Goal: Leave review/rating: Share an evaluation or opinion about a product, service, or content

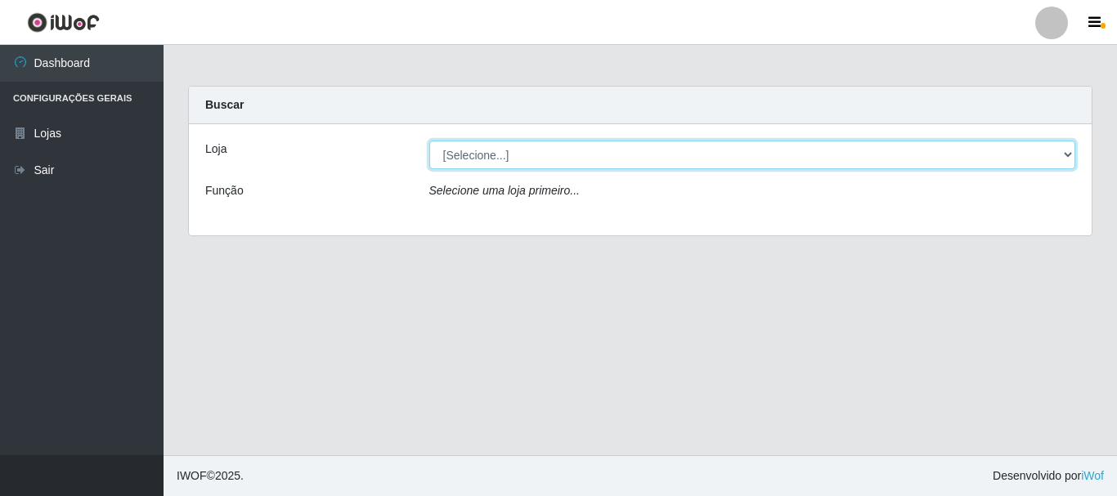
click at [1066, 151] on select "[Selecione...] Nordestão - Alecrim" at bounding box center [752, 155] width 647 height 29
select select "453"
click at [429, 141] on select "[Selecione...] Nordestão - Alecrim" at bounding box center [752, 155] width 647 height 29
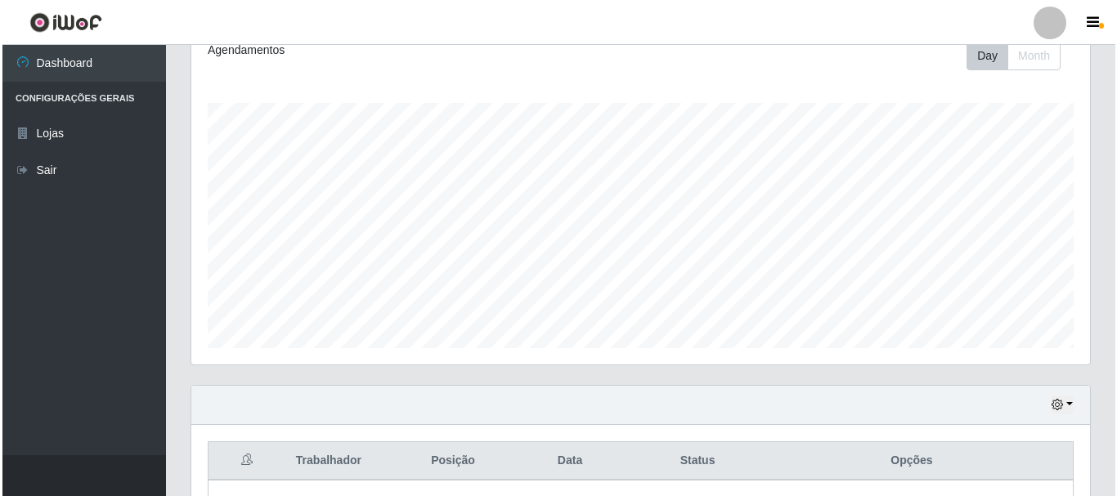
scroll to position [383, 0]
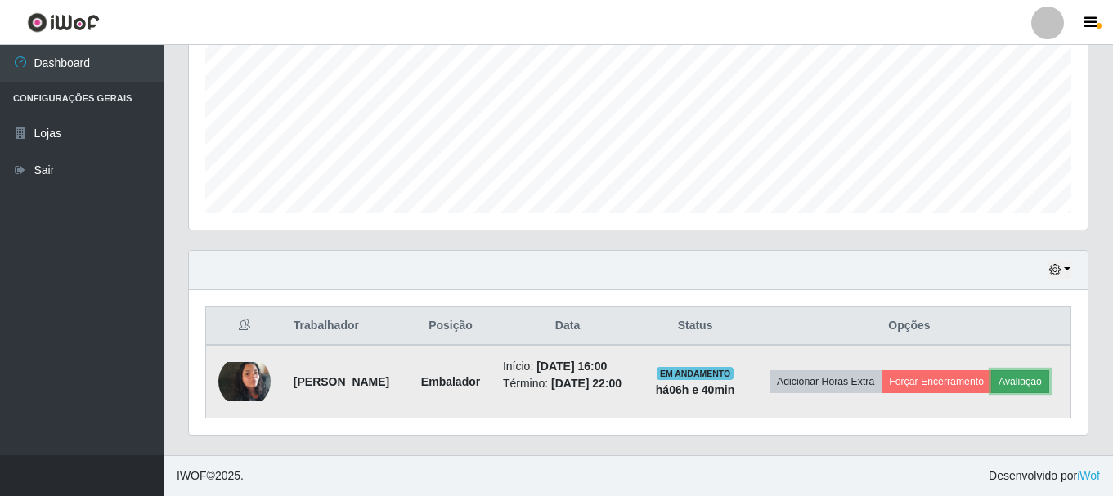
click at [991, 386] on button "Avaliação" at bounding box center [1020, 381] width 58 height 23
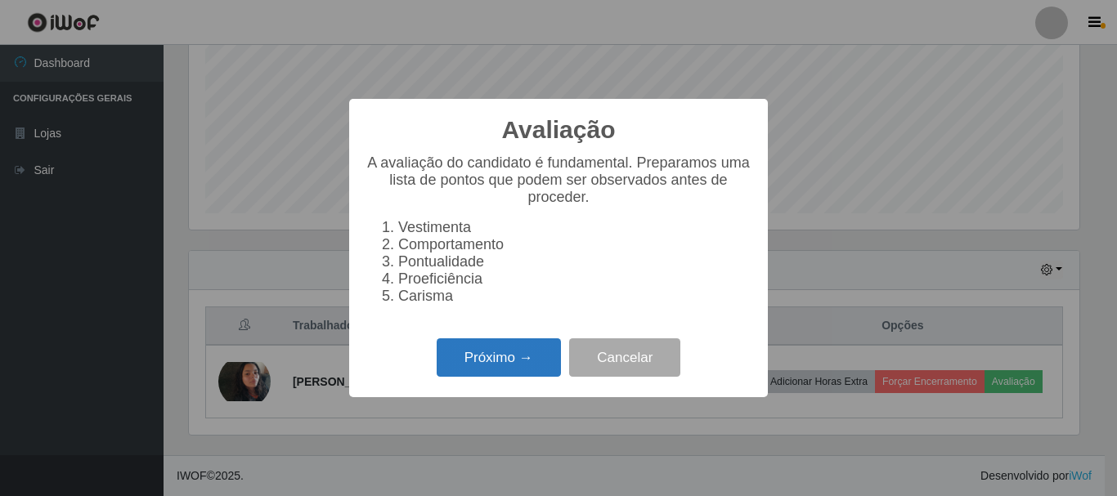
click at [504, 363] on button "Próximo →" at bounding box center [499, 357] width 124 height 38
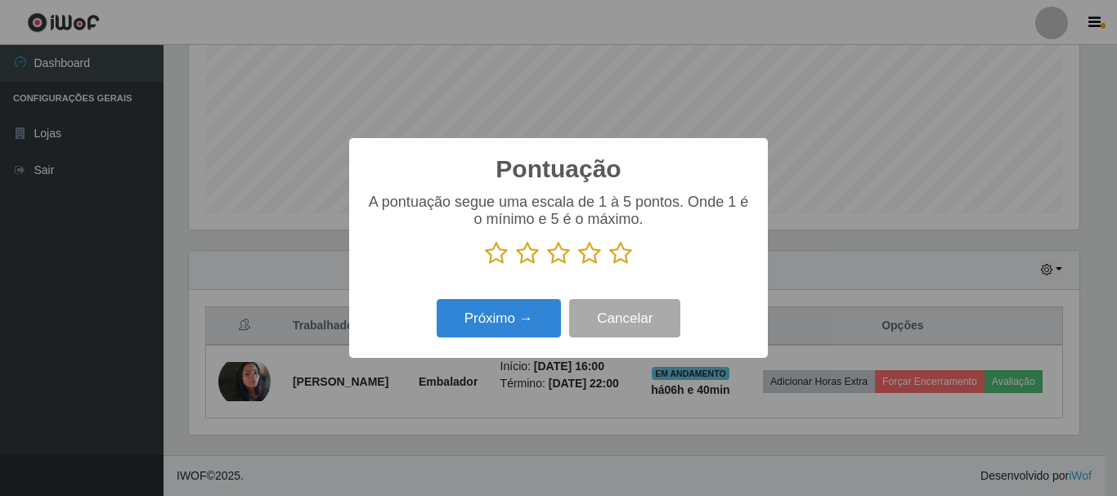
scroll to position [817121, 816570]
click at [616, 251] on icon at bounding box center [620, 253] width 23 height 25
click at [609, 266] on input "radio" at bounding box center [609, 266] width 0 height 0
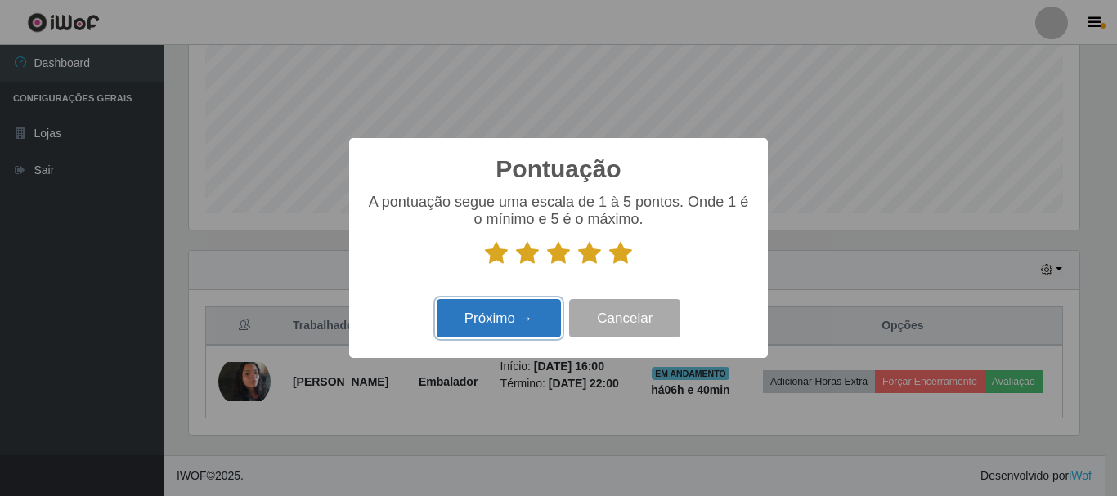
click at [517, 323] on button "Próximo →" at bounding box center [499, 318] width 124 height 38
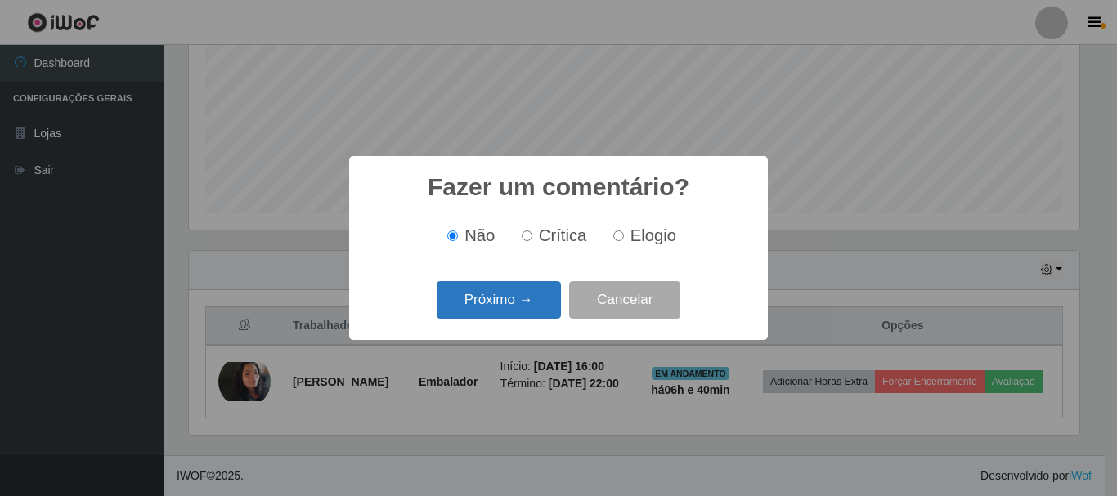
click at [517, 294] on button "Próximo →" at bounding box center [499, 300] width 124 height 38
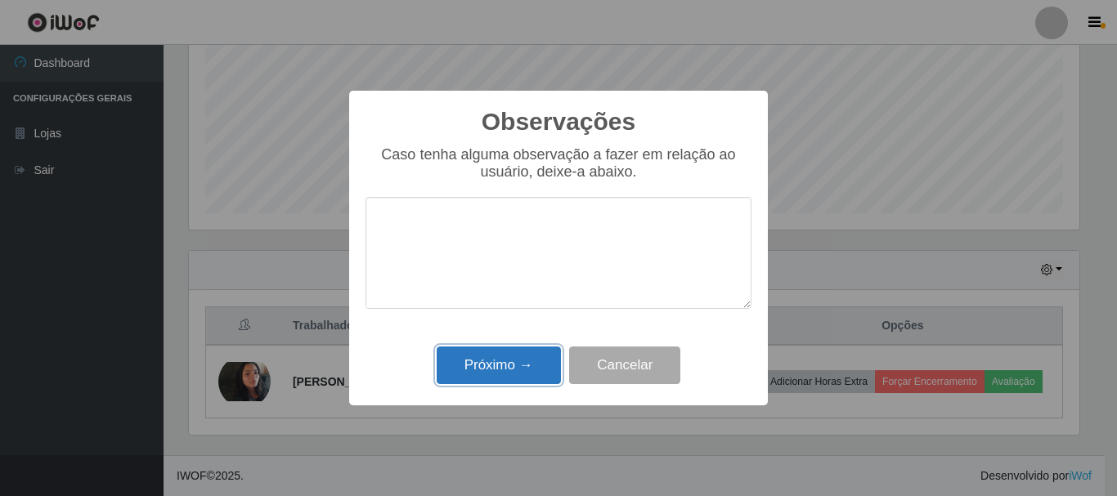
click at [522, 372] on button "Próximo →" at bounding box center [499, 366] width 124 height 38
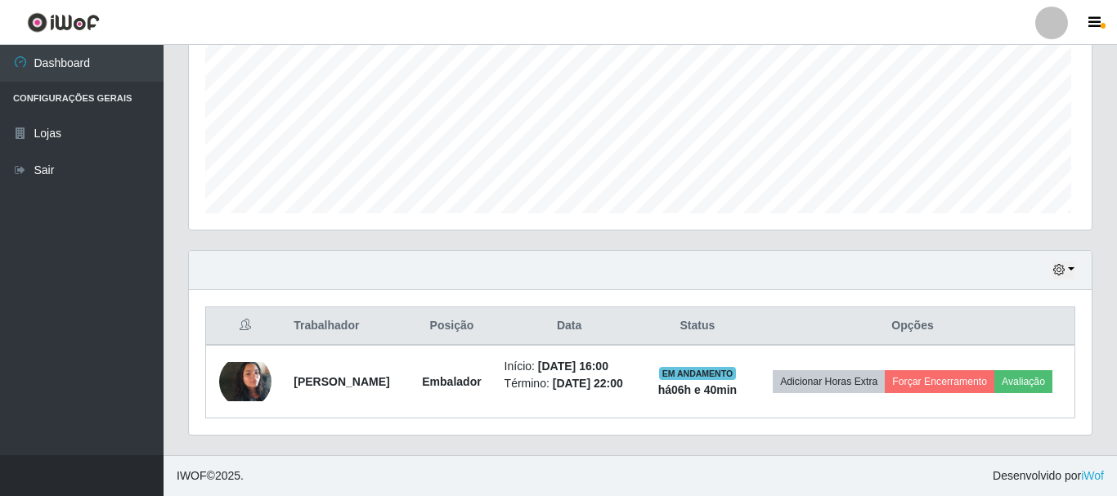
scroll to position [339, 898]
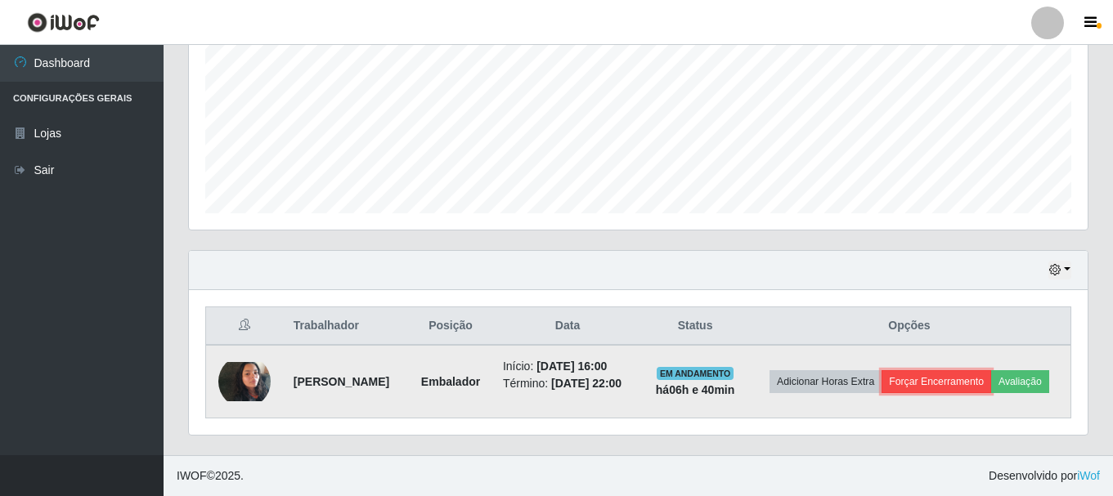
click at [970, 377] on button "Forçar Encerramento" at bounding box center [936, 381] width 110 height 23
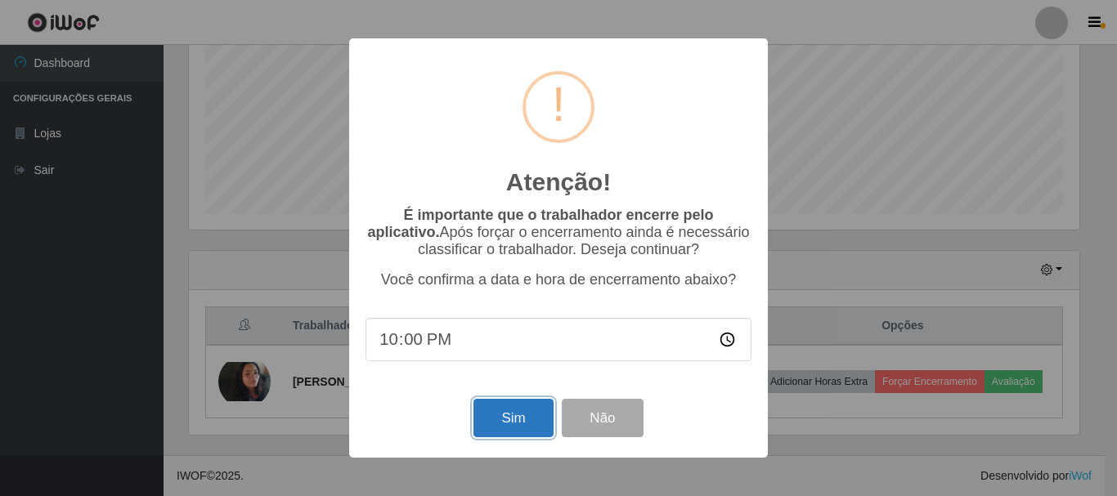
click at [521, 419] on button "Sim" at bounding box center [512, 418] width 79 height 38
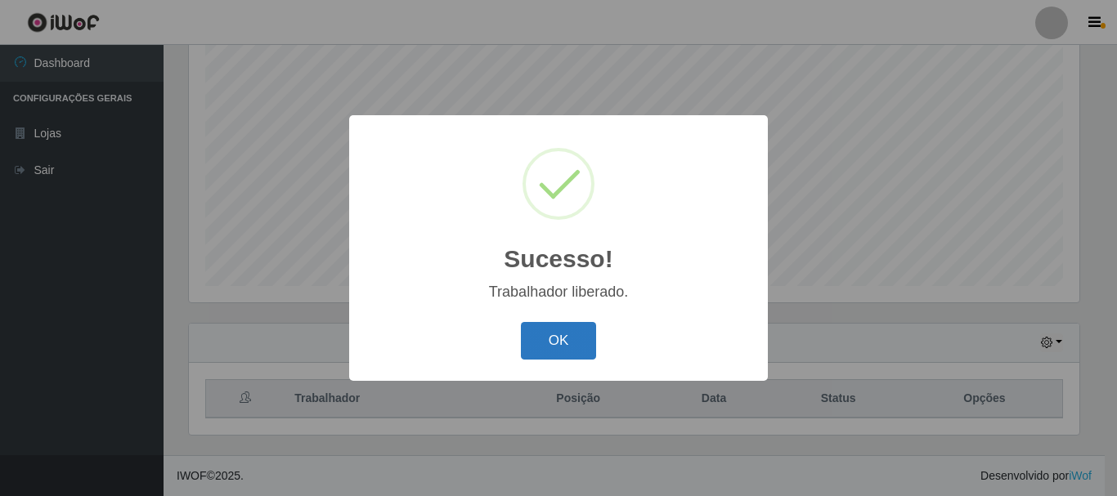
click at [561, 343] on button "OK" at bounding box center [559, 341] width 76 height 38
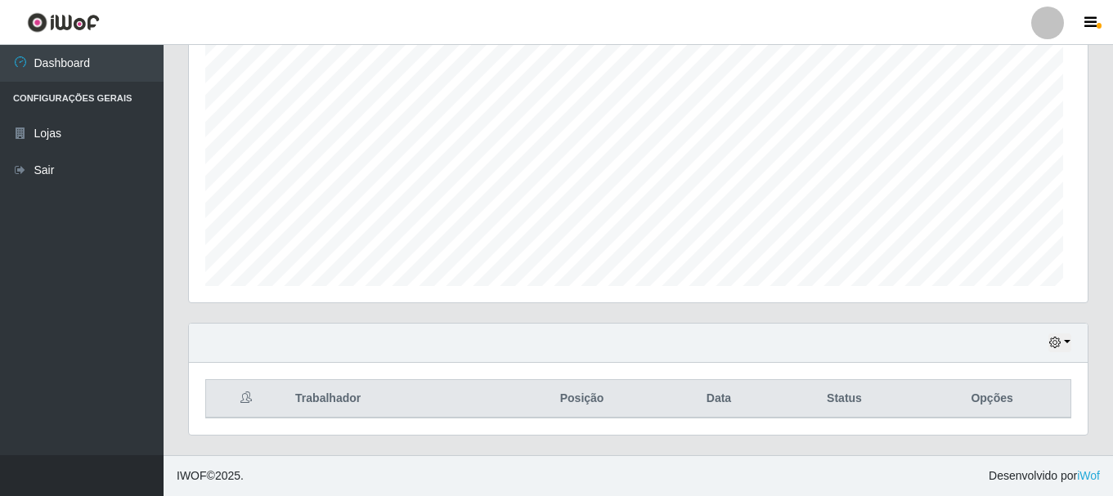
scroll to position [339, 898]
